Goal: Task Accomplishment & Management: Use online tool/utility

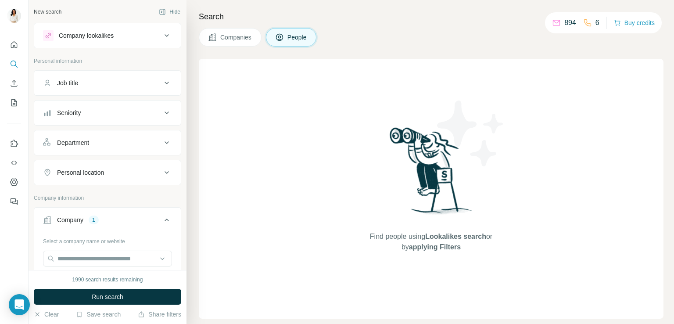
scroll to position [125, 0]
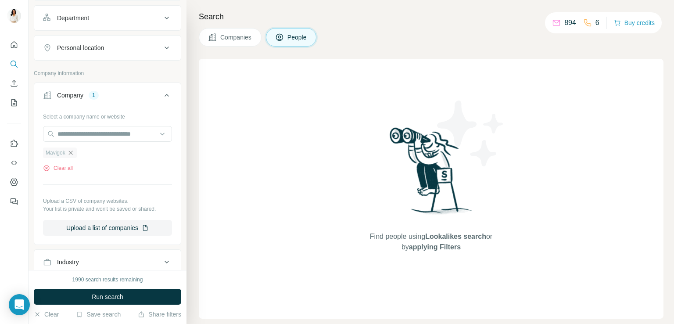
click at [73, 152] on icon "button" at bounding box center [70, 152] width 7 height 7
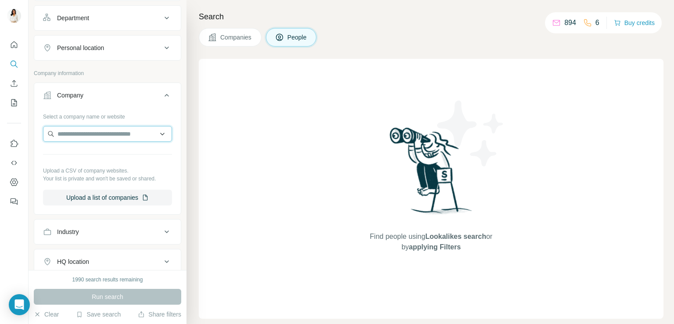
click at [86, 134] on input "text" at bounding box center [107, 134] width 129 height 16
type input "*"
paste input "**********"
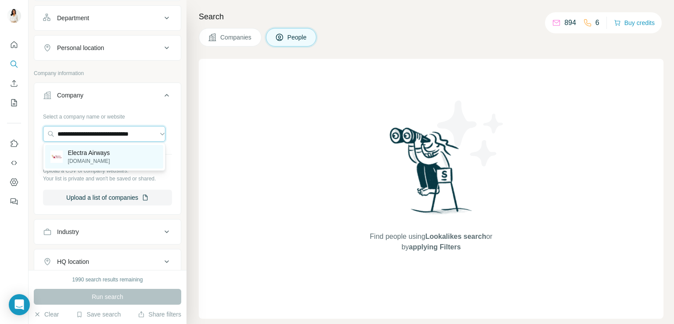
type input "**********"
click at [131, 160] on div "Electra Airways [DOMAIN_NAME]" at bounding box center [104, 157] width 118 height 24
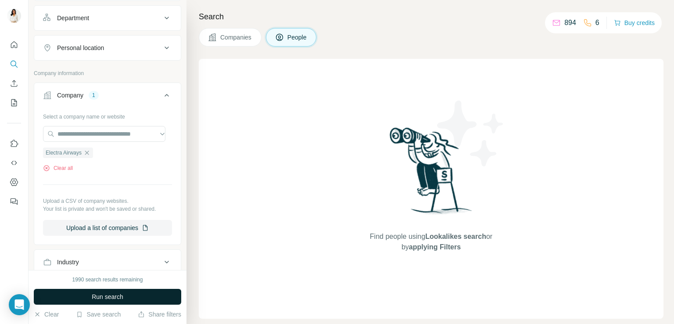
click at [115, 296] on span "Run search" at bounding box center [108, 296] width 32 height 9
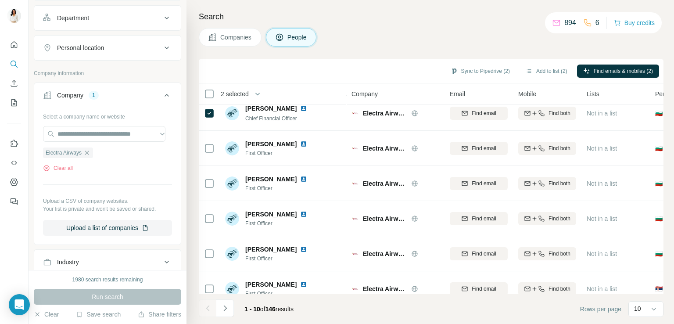
scroll to position [166, 0]
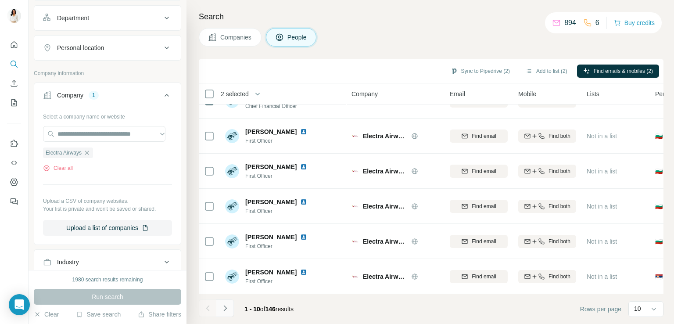
click at [225, 310] on icon "Navigate to next page" at bounding box center [225, 307] width 9 height 9
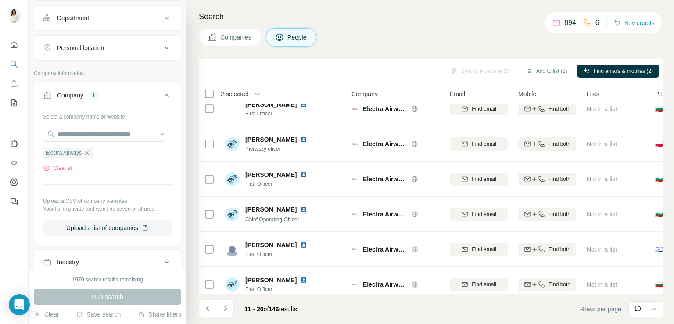
scroll to position [0, 0]
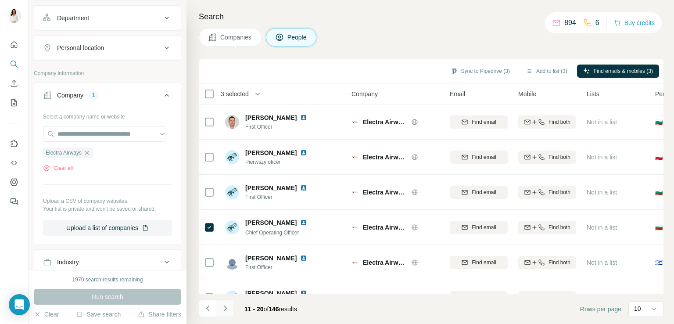
click at [225, 306] on icon "Navigate to next page" at bounding box center [225, 307] width 9 height 9
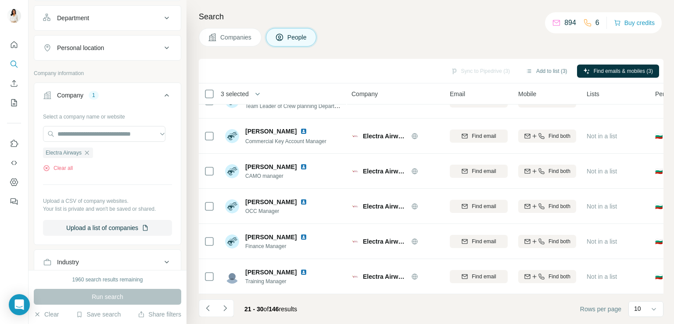
scroll to position [166, 0]
click at [229, 307] on button "Navigate to next page" at bounding box center [225, 308] width 18 height 18
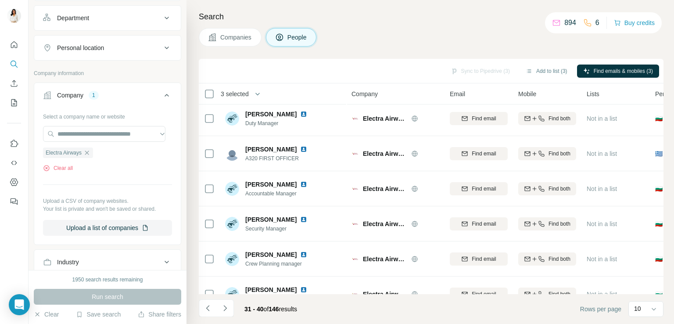
scroll to position [0, 0]
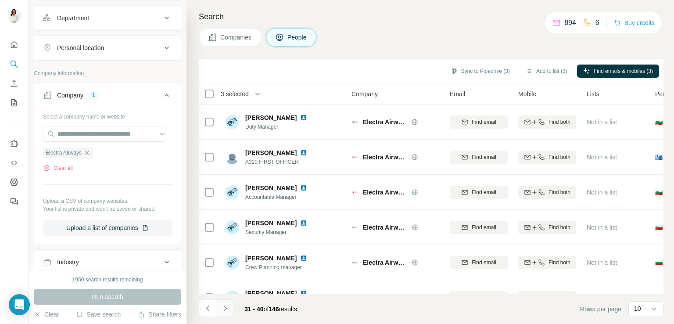
click at [225, 306] on icon "Navigate to next page" at bounding box center [224, 308] width 3 height 6
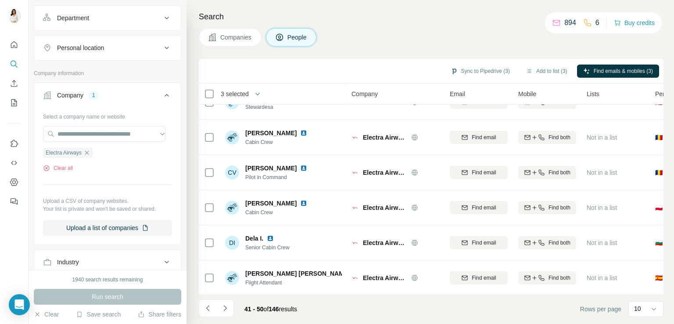
scroll to position [166, 0]
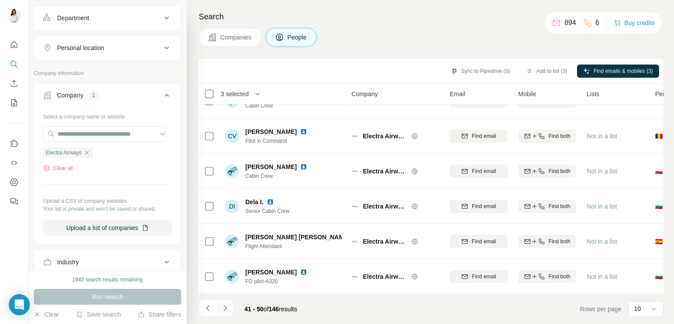
click at [223, 314] on button "Navigate to next page" at bounding box center [225, 308] width 18 height 18
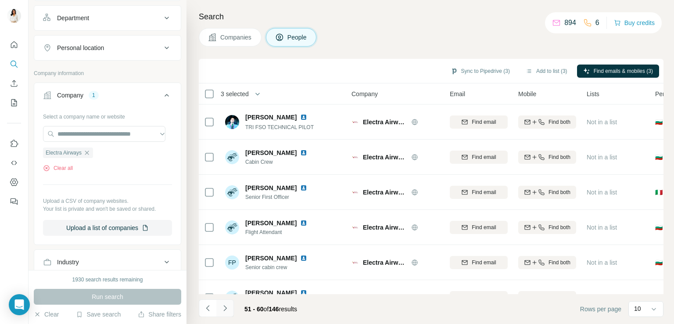
click at [222, 310] on icon "Navigate to next page" at bounding box center [225, 307] width 9 height 9
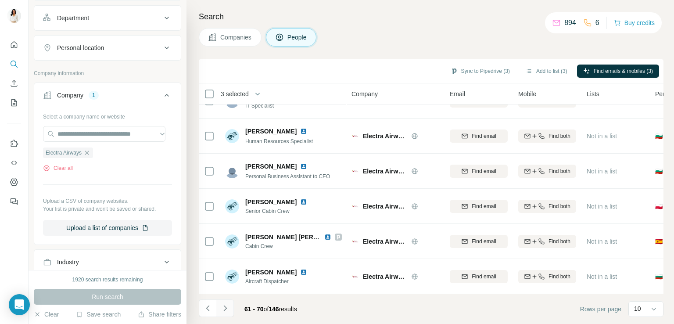
click at [225, 307] on icon "Navigate to next page" at bounding box center [225, 307] width 9 height 9
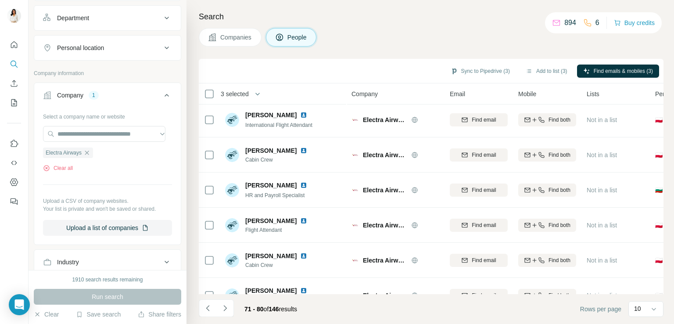
scroll to position [0, 0]
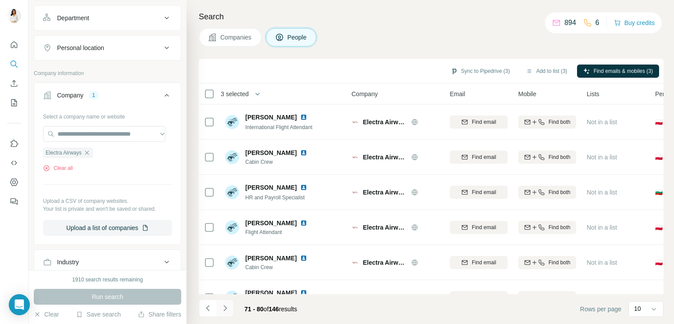
click at [228, 307] on icon "Navigate to next page" at bounding box center [225, 307] width 9 height 9
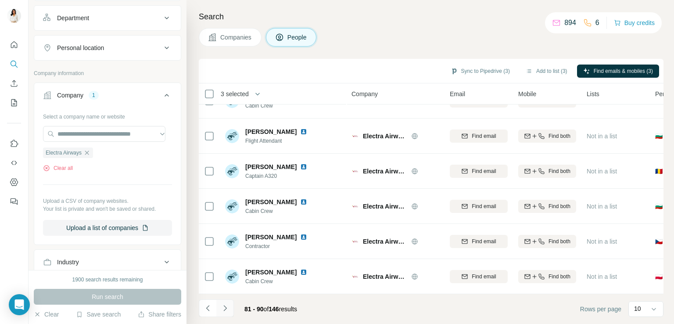
click at [226, 310] on icon "Navigate to next page" at bounding box center [225, 307] width 9 height 9
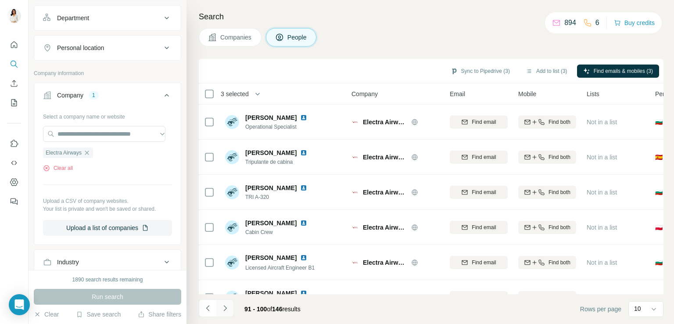
click at [225, 309] on icon "Navigate to next page" at bounding box center [225, 307] width 9 height 9
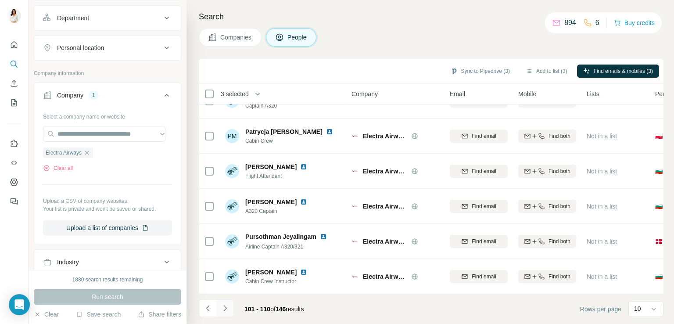
click at [227, 308] on icon "Navigate to next page" at bounding box center [225, 307] width 9 height 9
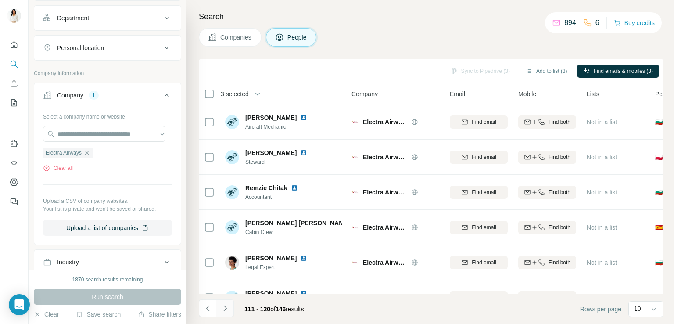
click at [223, 309] on icon "Navigate to next page" at bounding box center [225, 307] width 9 height 9
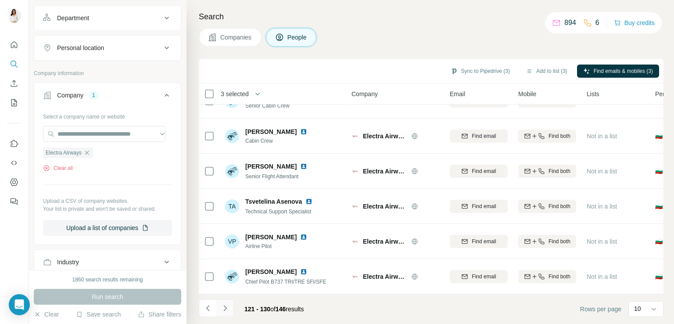
click at [224, 307] on icon "Navigate to next page" at bounding box center [225, 307] width 9 height 9
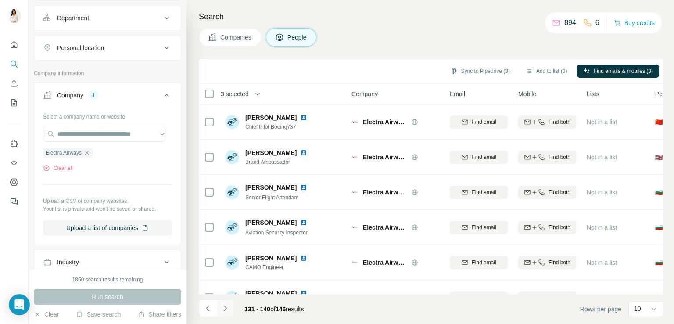
click at [221, 311] on icon "Navigate to next page" at bounding box center [225, 307] width 9 height 9
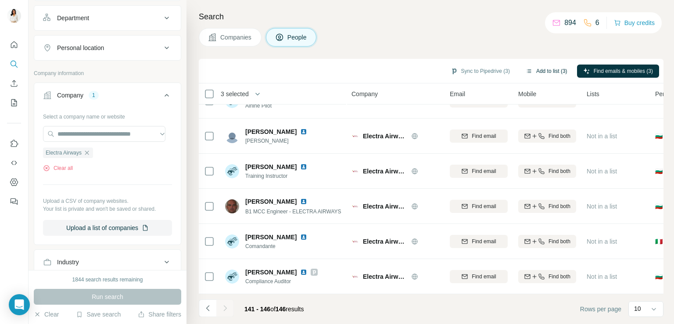
click at [535, 71] on button "Add to list (3)" at bounding box center [546, 70] width 54 height 13
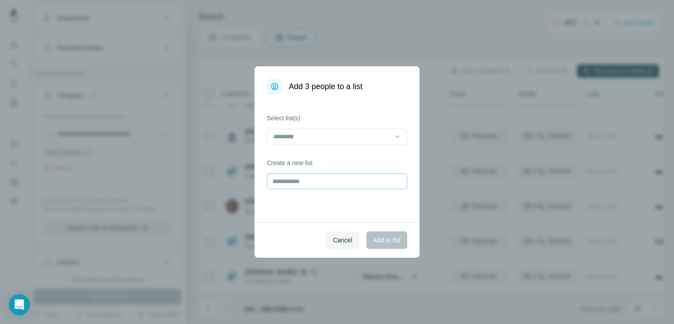
drag, startPoint x: 300, startPoint y: 190, endPoint x: 307, endPoint y: 181, distance: 11.2
click at [307, 181] on div "Select list(s) Create a new list" at bounding box center [336, 158] width 165 height 128
click at [307, 181] on input "text" at bounding box center [337, 181] width 140 height 16
type input "**********"
click at [389, 243] on span "Add to list" at bounding box center [386, 239] width 27 height 9
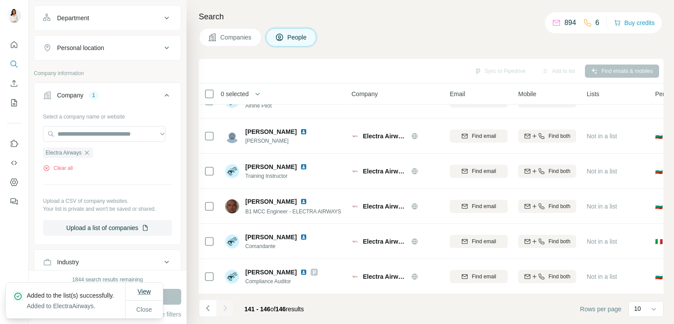
click at [146, 288] on span "View" at bounding box center [143, 291] width 13 height 7
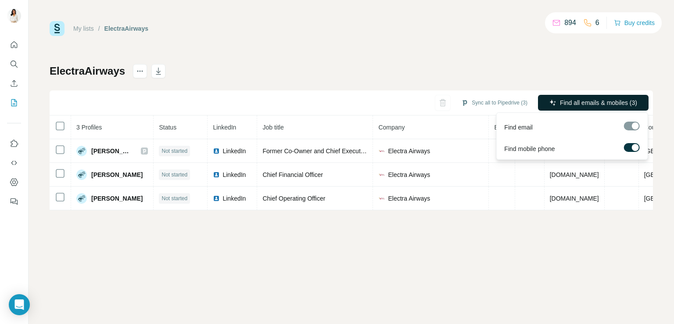
click at [569, 99] on span "Find all emails & mobiles (3)" at bounding box center [598, 102] width 77 height 9
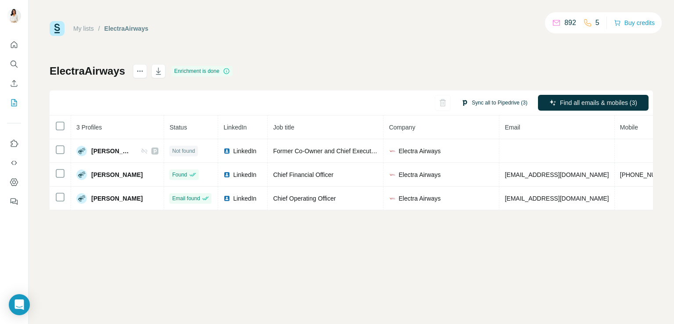
click at [503, 103] on button "Sync all to Pipedrive (3)" at bounding box center [494, 102] width 78 height 13
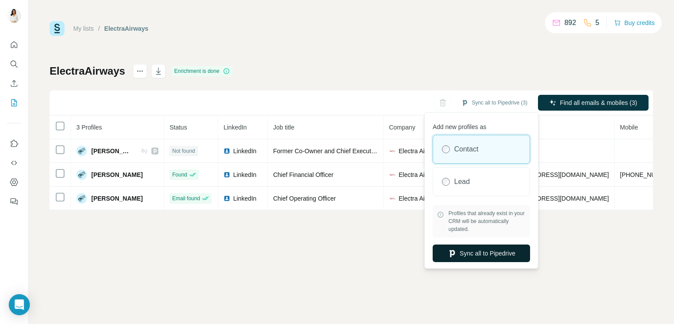
click at [481, 254] on button "Sync all to Pipedrive" at bounding box center [480, 253] width 97 height 18
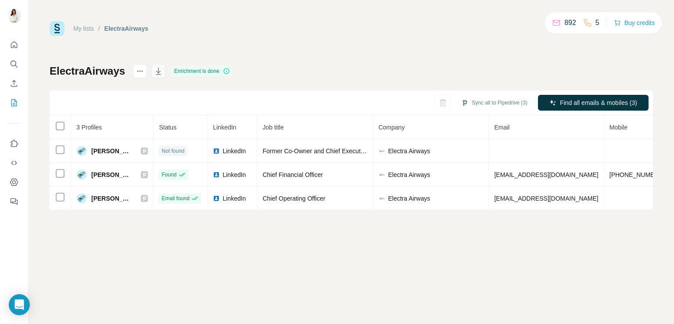
click at [158, 67] on icon "button" at bounding box center [158, 71] width 9 height 9
